Goal: Download file/media

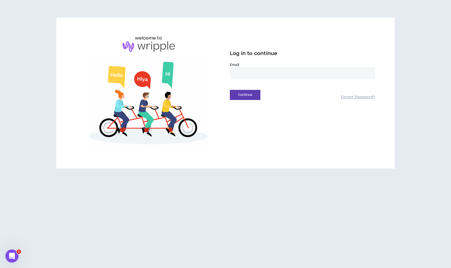
click at [302, 75] on input "email" at bounding box center [302, 73] width 145 height 12
type input "**********"
click at [251, 96] on button "Continue" at bounding box center [245, 95] width 31 height 10
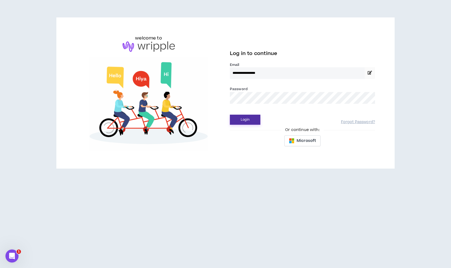
click at [252, 120] on button "Login" at bounding box center [245, 120] width 31 height 10
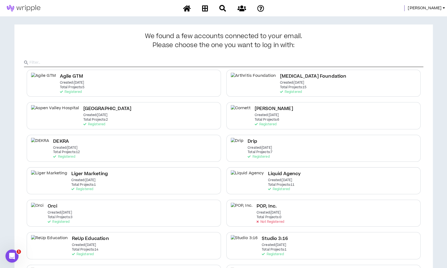
click at [433, 6] on span "[PERSON_NAME]" at bounding box center [425, 8] width 34 height 6
click at [416, 16] on link "System Admin Portal" at bounding box center [419, 18] width 49 height 8
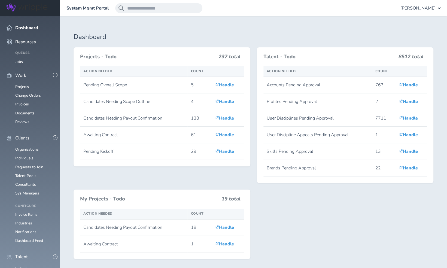
scroll to position [61, 0]
click at [25, 266] on link "Individuals" at bounding box center [24, 268] width 18 height 5
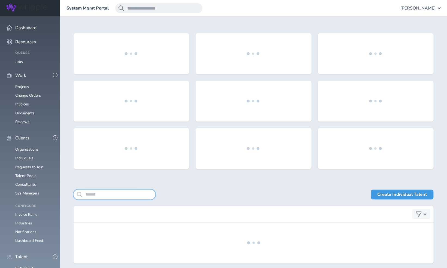
click at [102, 195] on input "search" at bounding box center [115, 195] width 82 height 10
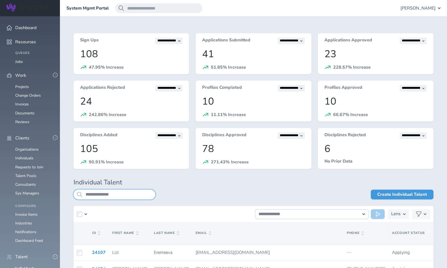
type input "**********"
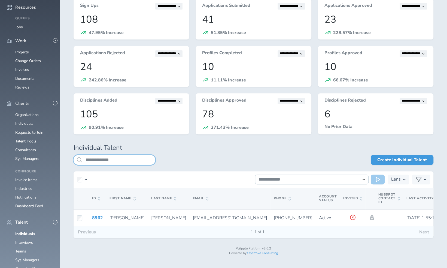
scroll to position [36, 0]
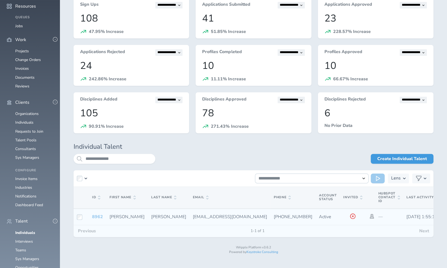
click at [100, 217] on link "8962" at bounding box center [97, 217] width 11 height 6
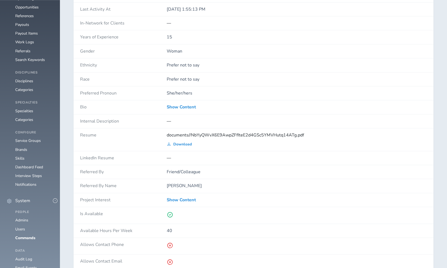
scroll to position [296, 0]
click at [181, 142] on span "Download" at bounding box center [182, 144] width 19 height 4
click at [197, 132] on span "documents//NbYyQWvX6E9AwpZFfIteE2d4GSc5YMVHutq14ATg.pdf" at bounding box center [235, 135] width 137 height 6
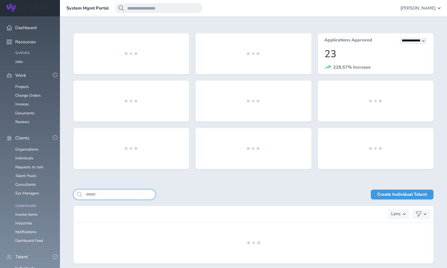
click at [111, 196] on input "search" at bounding box center [115, 195] width 82 height 10
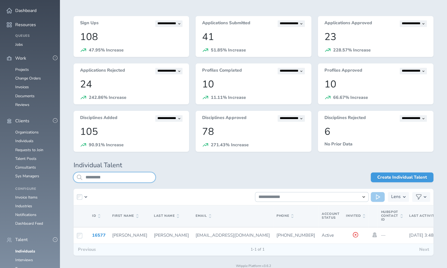
scroll to position [21, 0]
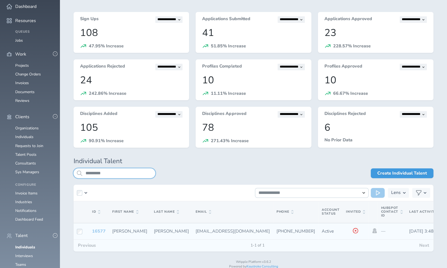
type input "*********"
click at [96, 231] on link "16577" at bounding box center [99, 231] width 14 height 6
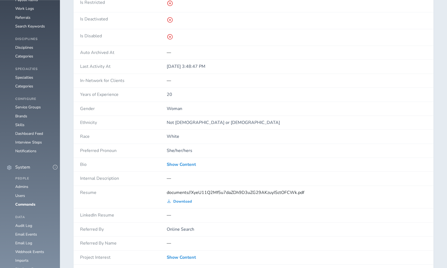
scroll to position [359, 0]
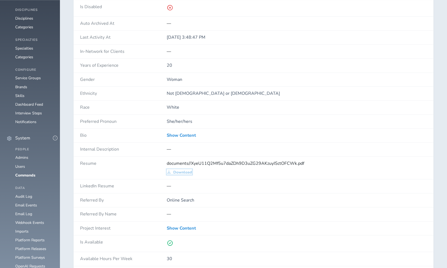
click at [185, 170] on span "Download" at bounding box center [182, 172] width 19 height 4
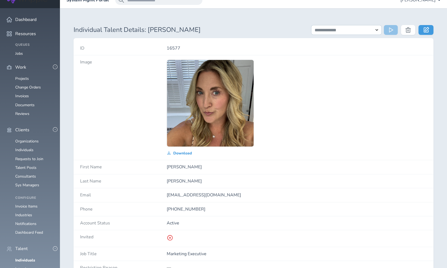
scroll to position [0, 0]
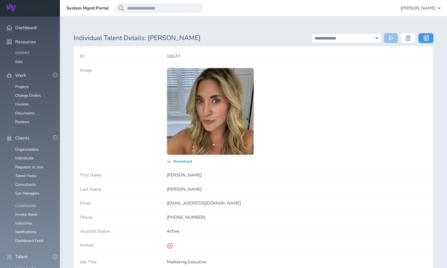
click at [26, 266] on link "Individuals" at bounding box center [25, 268] width 20 height 5
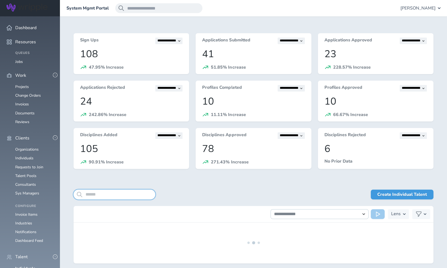
click at [112, 192] on input "search" at bounding box center [115, 195] width 82 height 10
paste input "*********"
type input "*********"
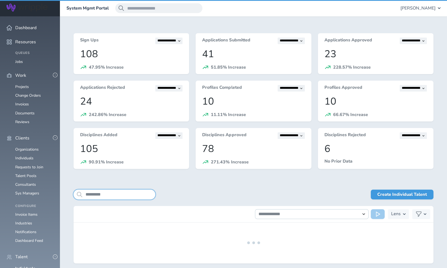
scroll to position [22, 0]
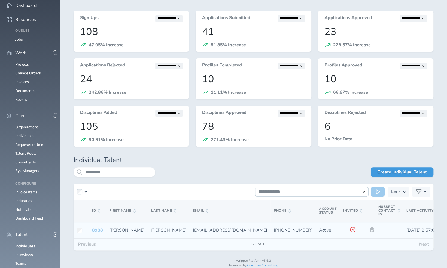
click at [100, 231] on link "8988" at bounding box center [97, 230] width 11 height 6
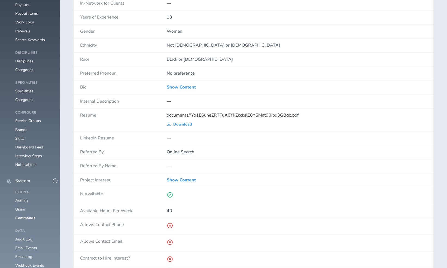
scroll to position [316, 0]
click at [187, 122] on span "Download" at bounding box center [182, 124] width 19 height 4
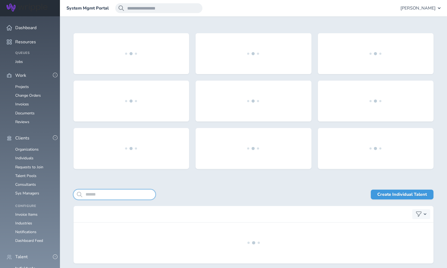
click at [108, 194] on input "search" at bounding box center [115, 195] width 82 height 10
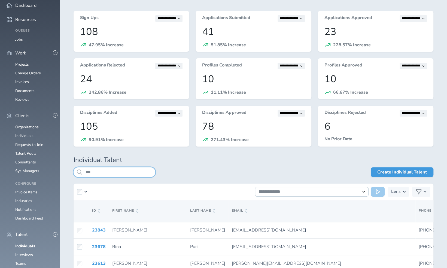
scroll to position [56, 0]
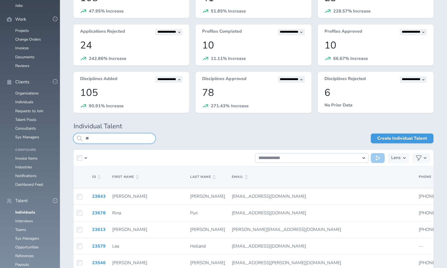
type input "*"
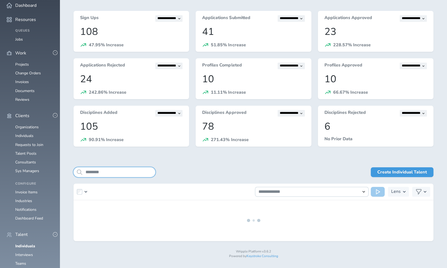
scroll to position [52, 0]
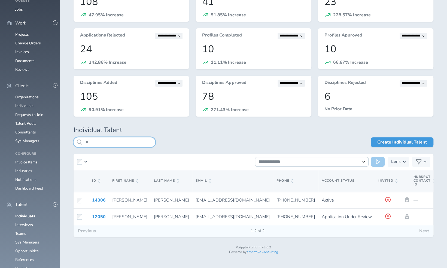
scroll to position [22, 0]
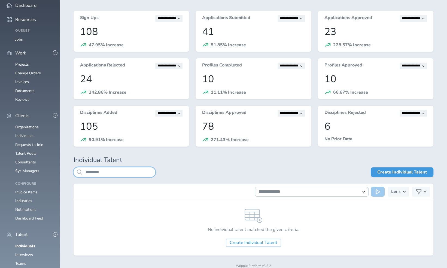
scroll to position [37, 0]
type input "*"
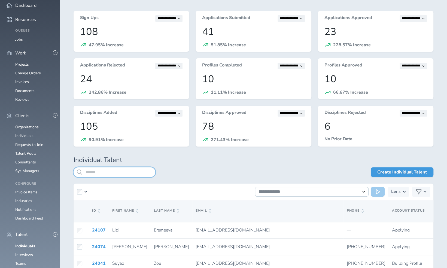
scroll to position [56, 0]
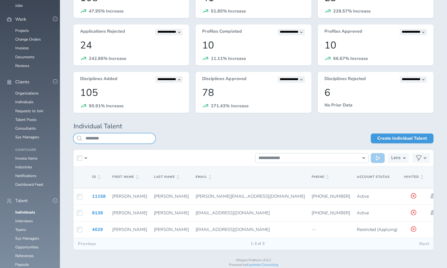
scroll to position [69, 0]
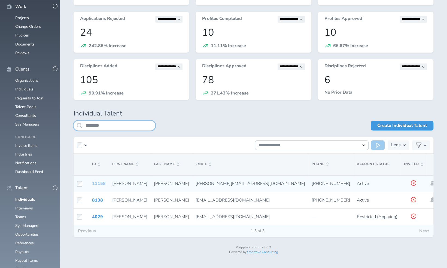
type input "********"
click at [95, 183] on link "11158" at bounding box center [99, 184] width 14 height 6
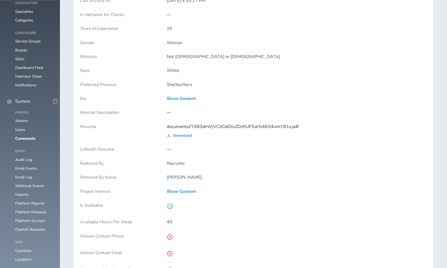
scroll to position [399, 0]
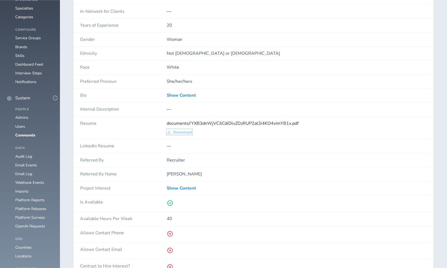
click at [182, 130] on span "Download" at bounding box center [182, 132] width 19 height 4
